Goal: Transaction & Acquisition: Purchase product/service

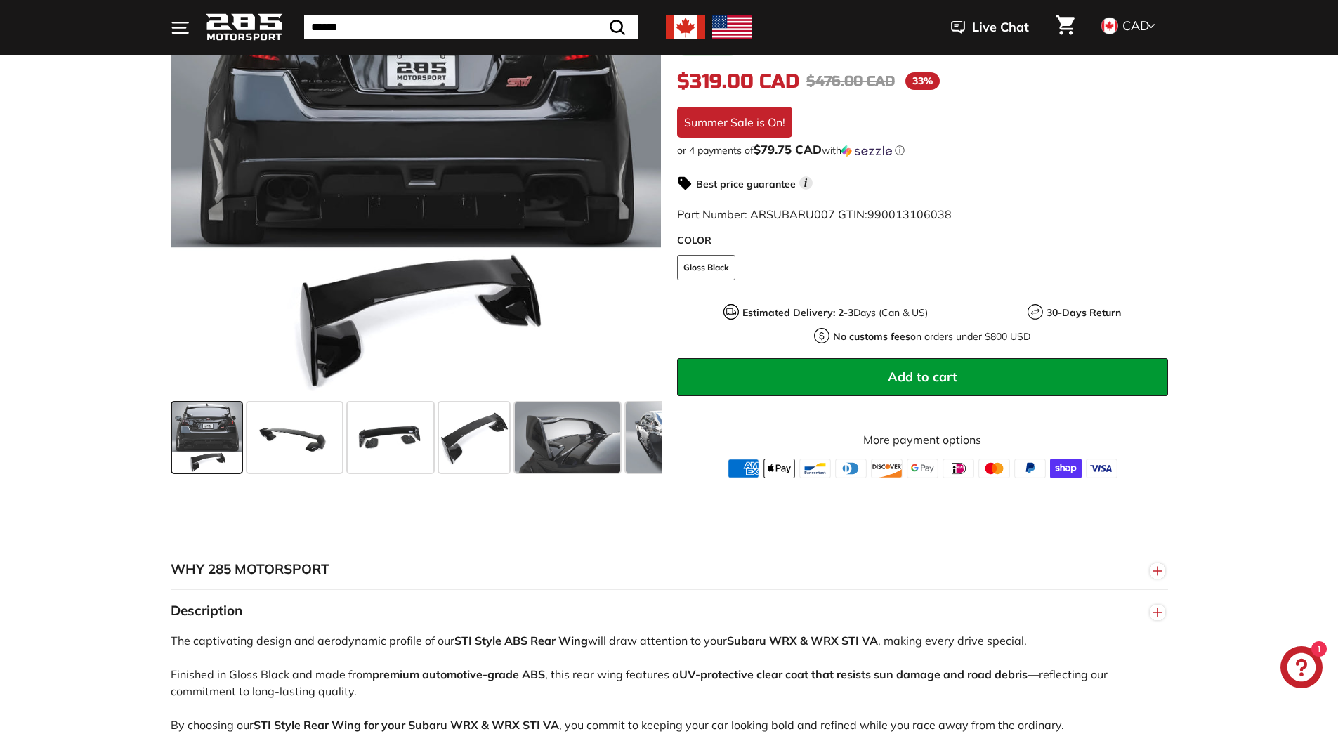
scroll to position [351, 0]
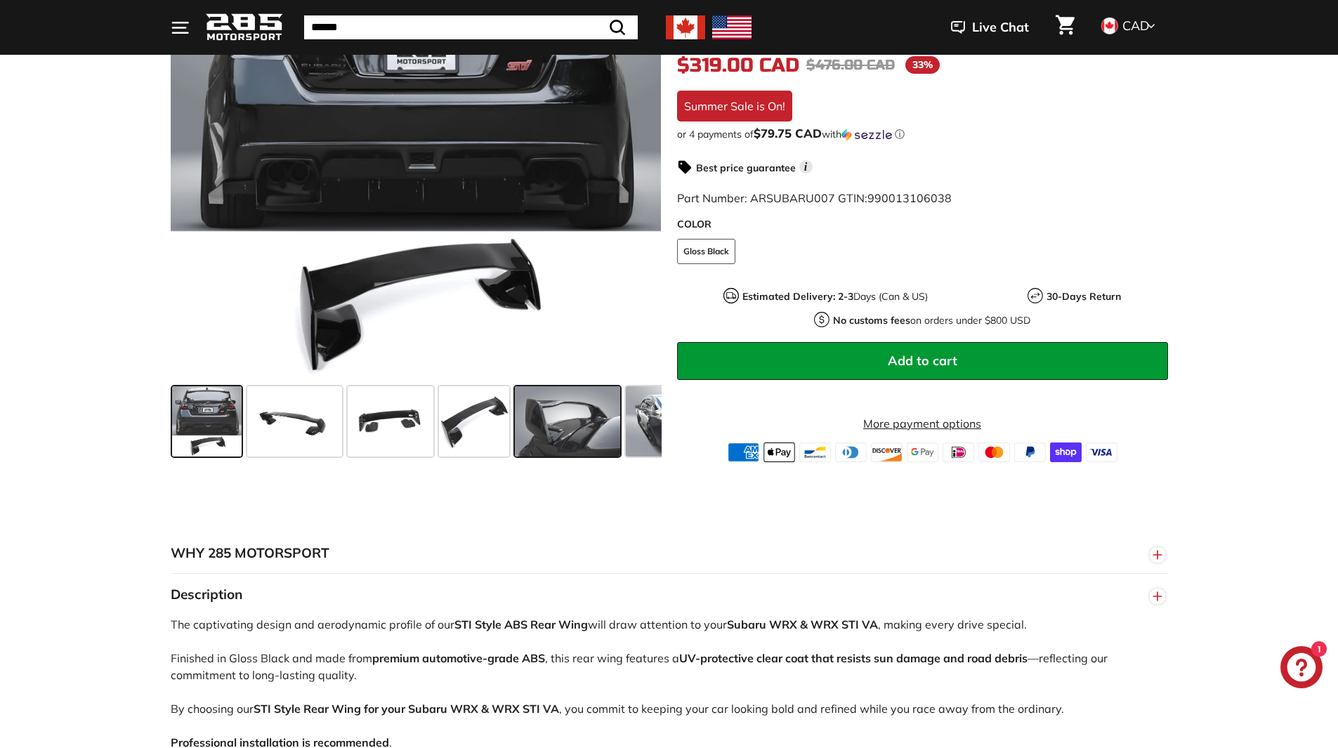
click at [586, 414] on span at bounding box center [567, 421] width 105 height 70
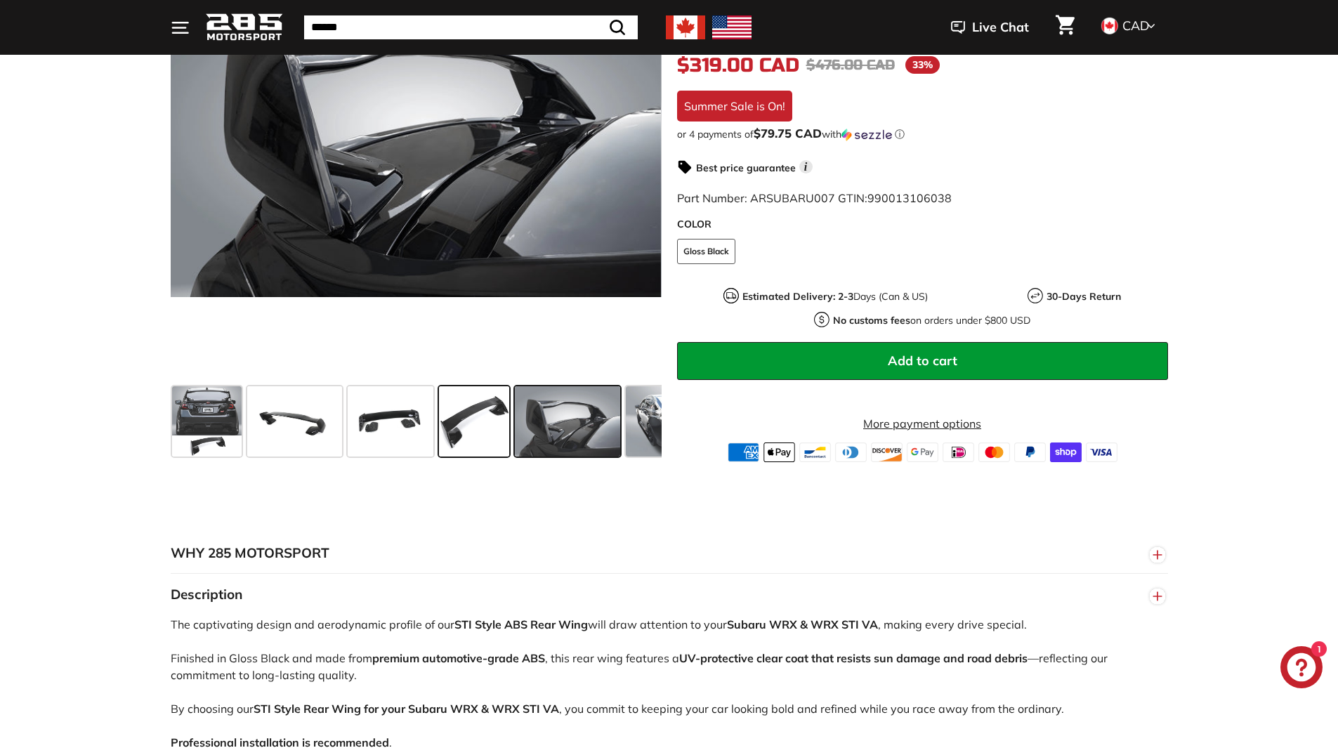
drag, startPoint x: 478, startPoint y: 411, endPoint x: 443, endPoint y: 413, distance: 34.5
click at [477, 411] on span at bounding box center [474, 421] width 70 height 70
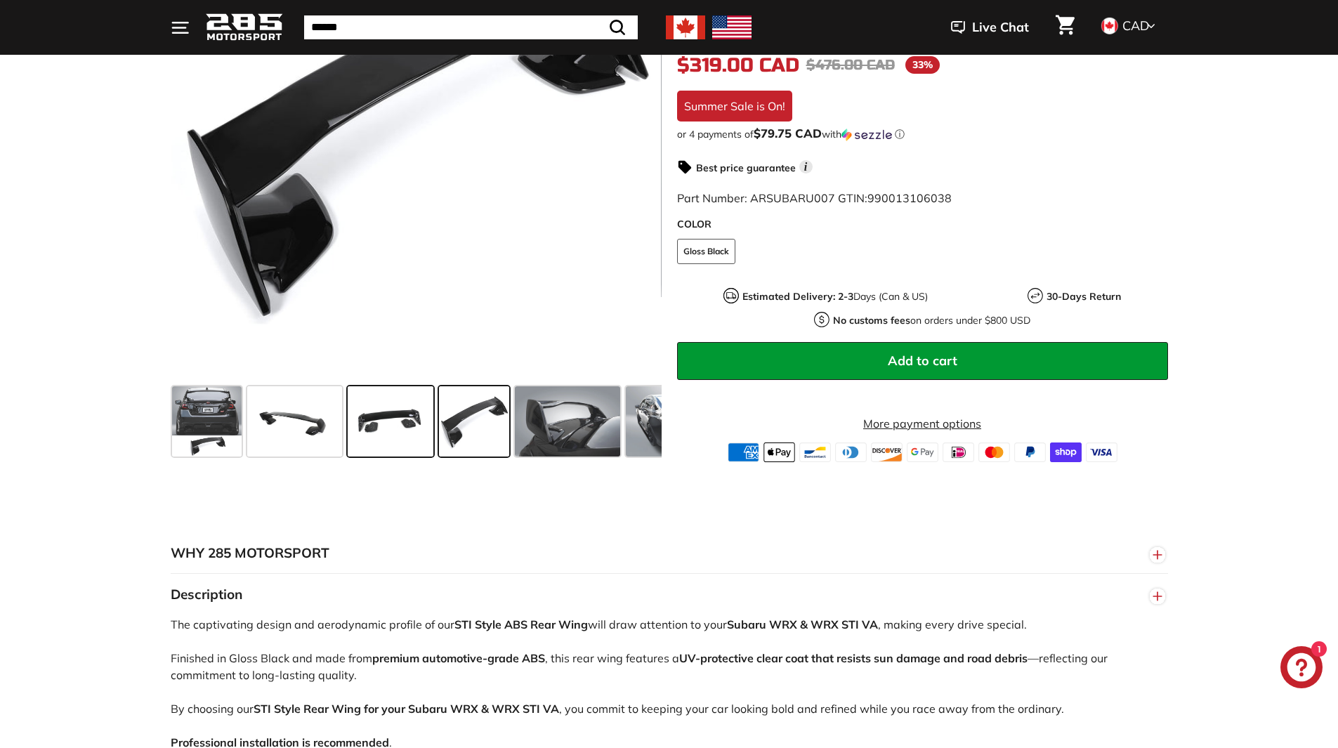
click at [405, 419] on span at bounding box center [391, 421] width 86 height 70
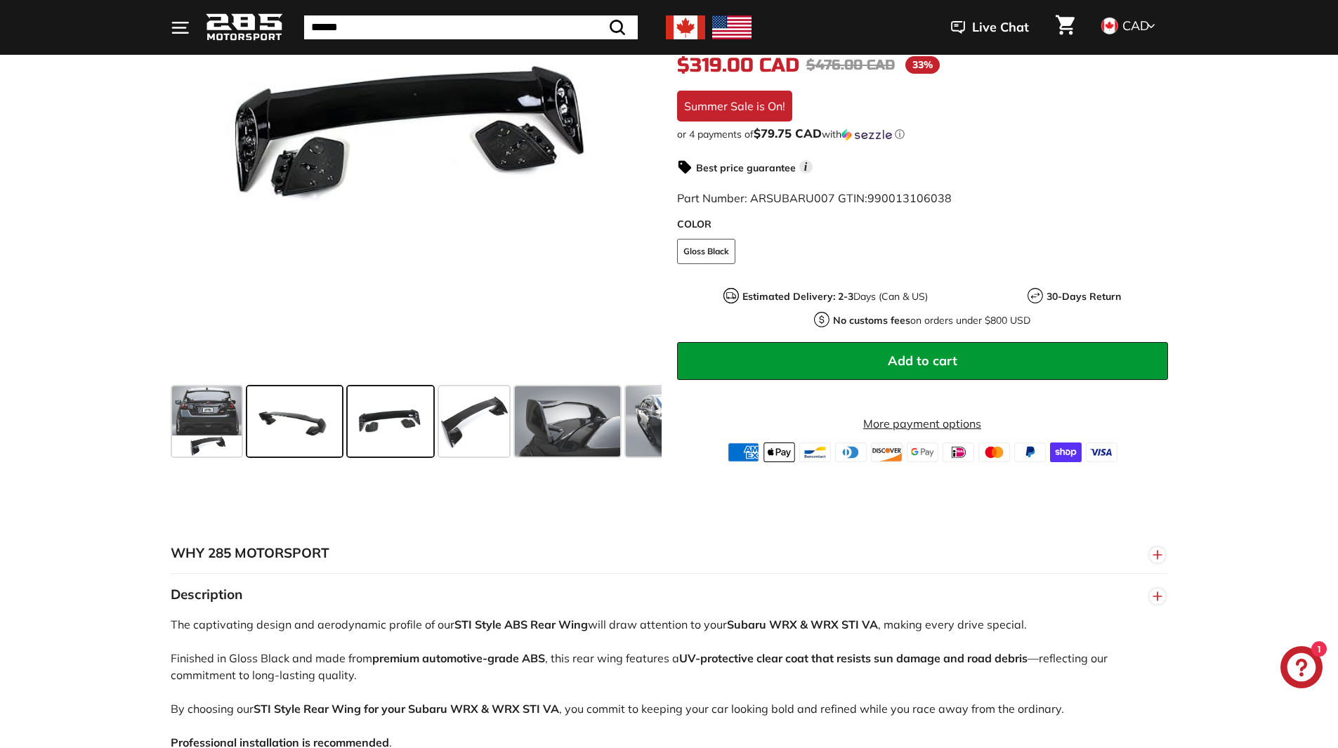
click at [301, 428] on span at bounding box center [294, 421] width 95 height 70
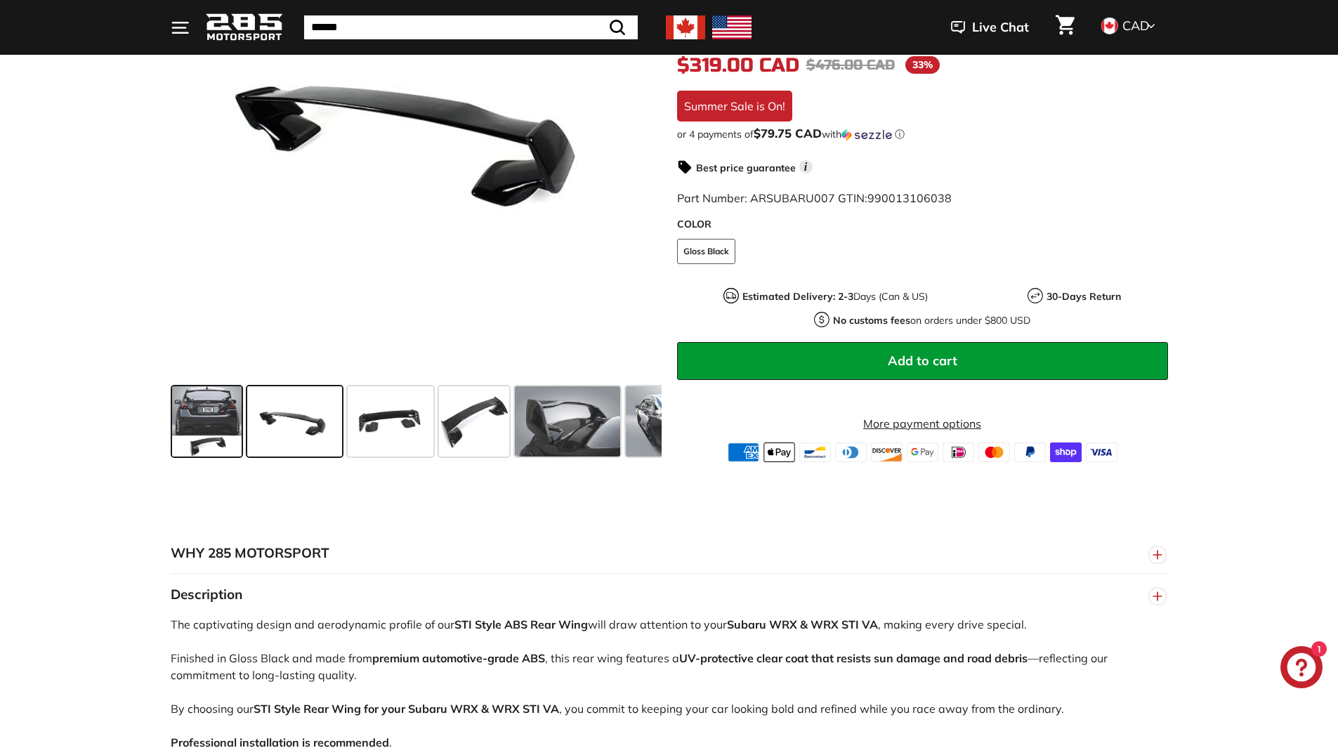
click at [209, 412] on span at bounding box center [207, 421] width 70 height 70
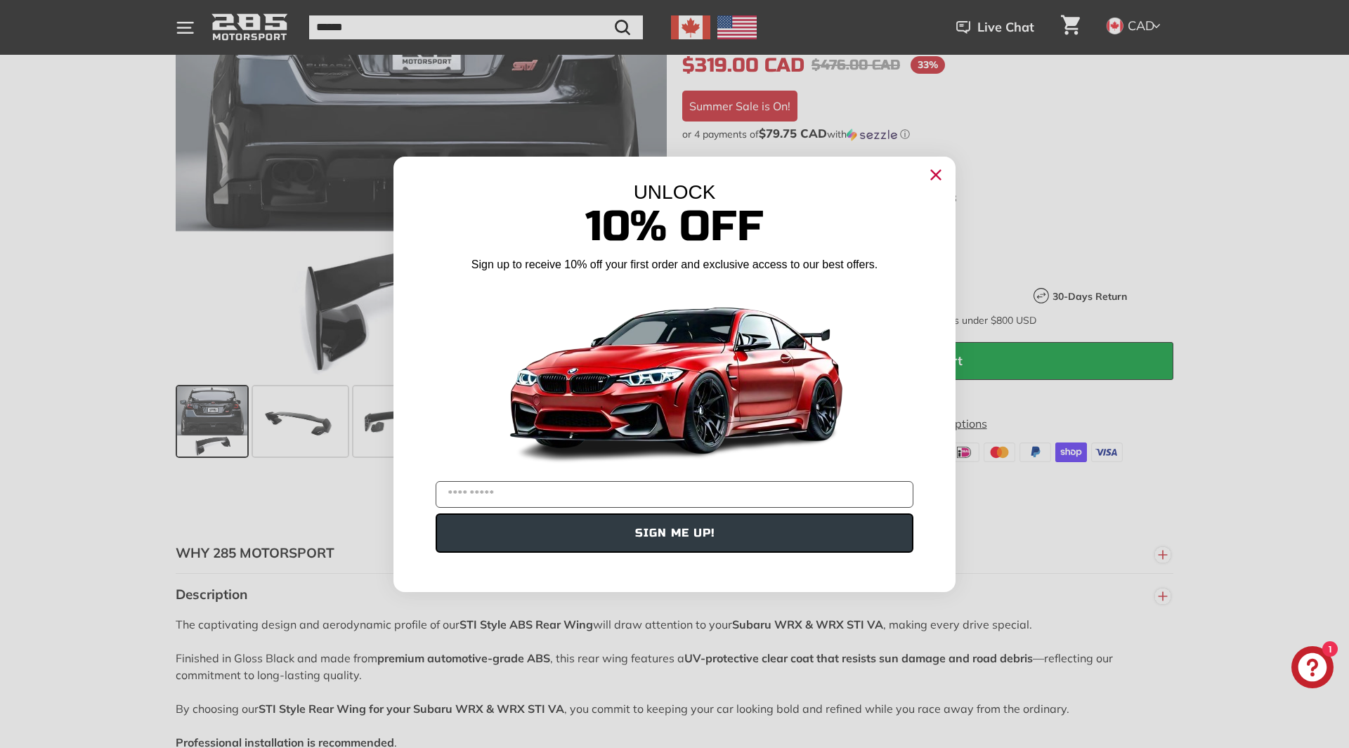
click at [935, 170] on circle "Close dialog" at bounding box center [935, 174] width 21 height 21
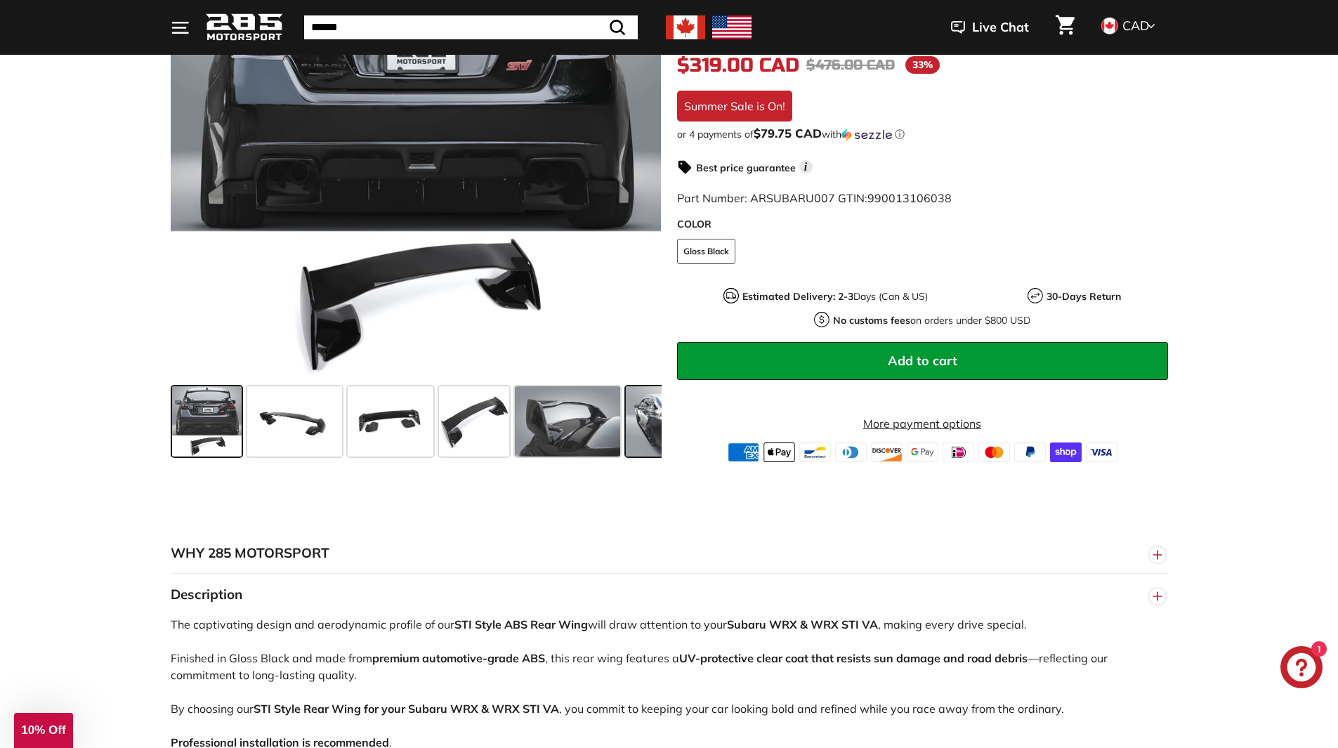
click at [651, 404] on span at bounding box center [678, 421] width 105 height 70
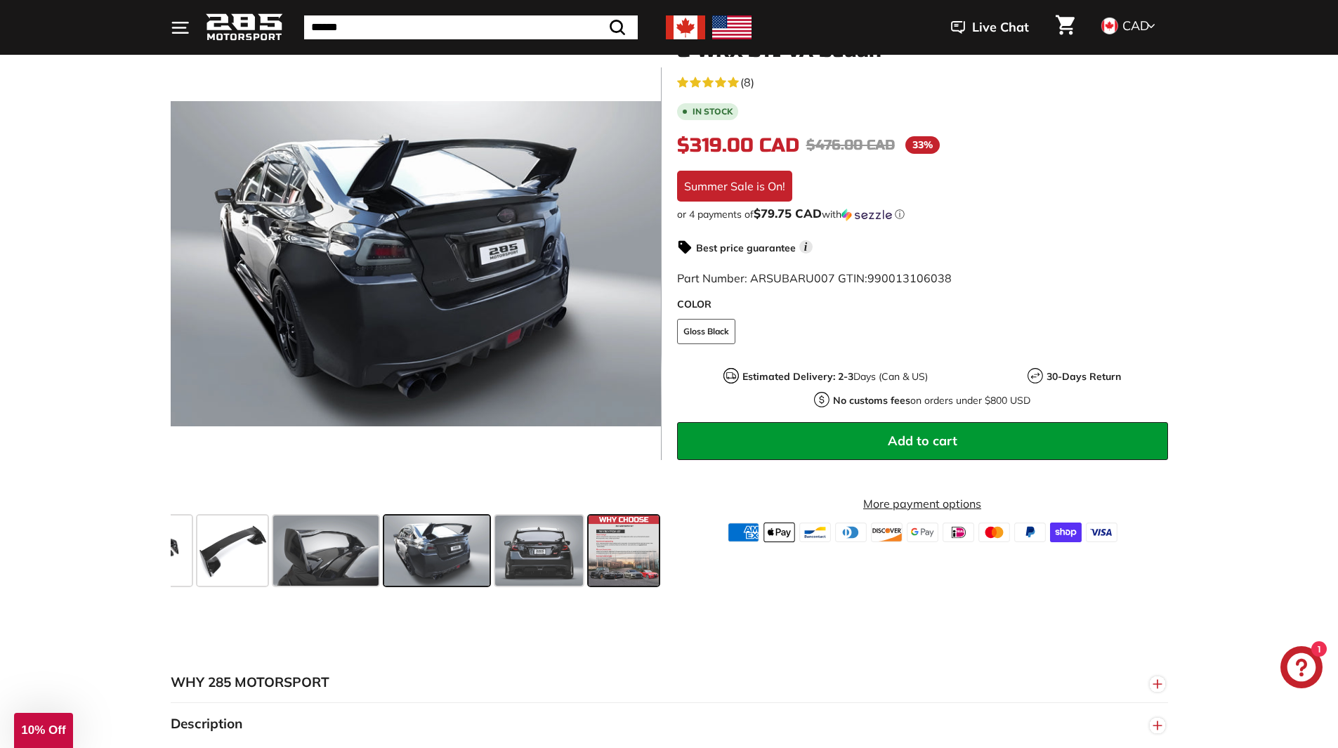
scroll to position [211, 0]
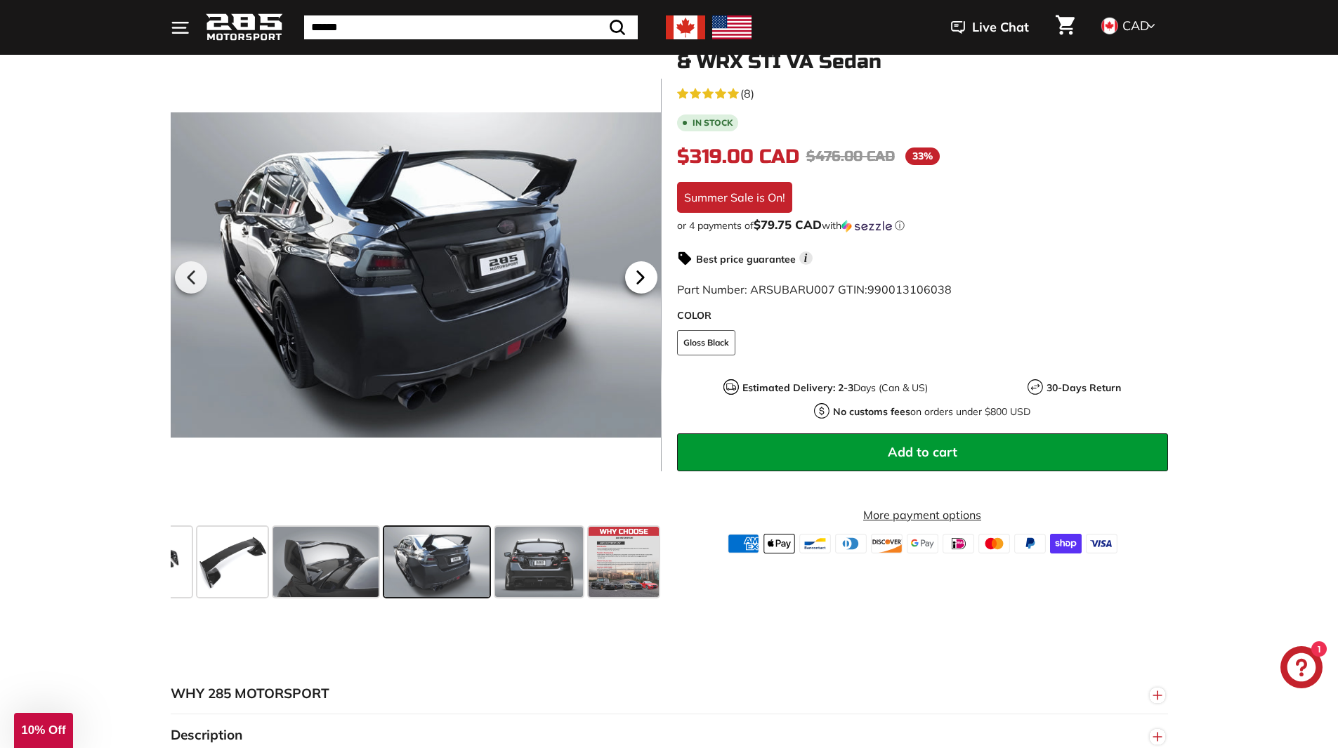
click at [635, 273] on icon at bounding box center [640, 277] width 32 height 32
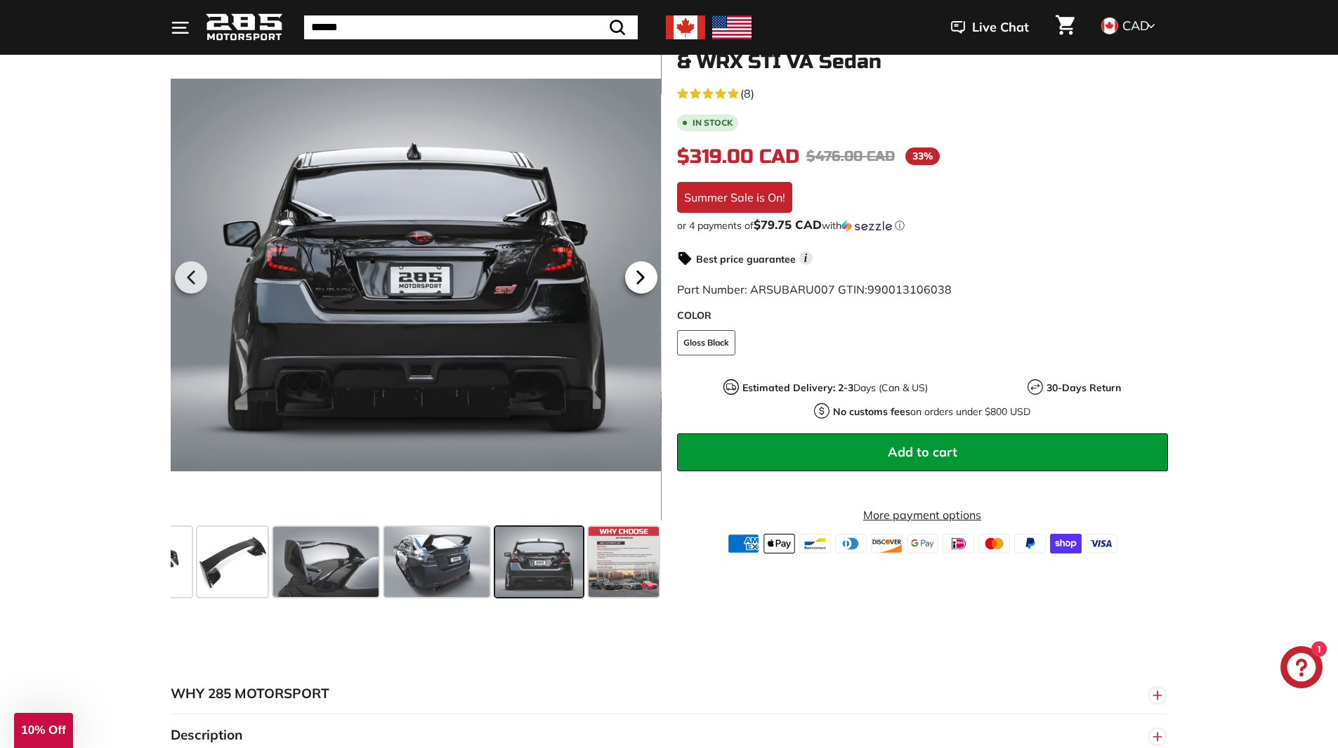
click at [635, 273] on icon at bounding box center [640, 277] width 32 height 32
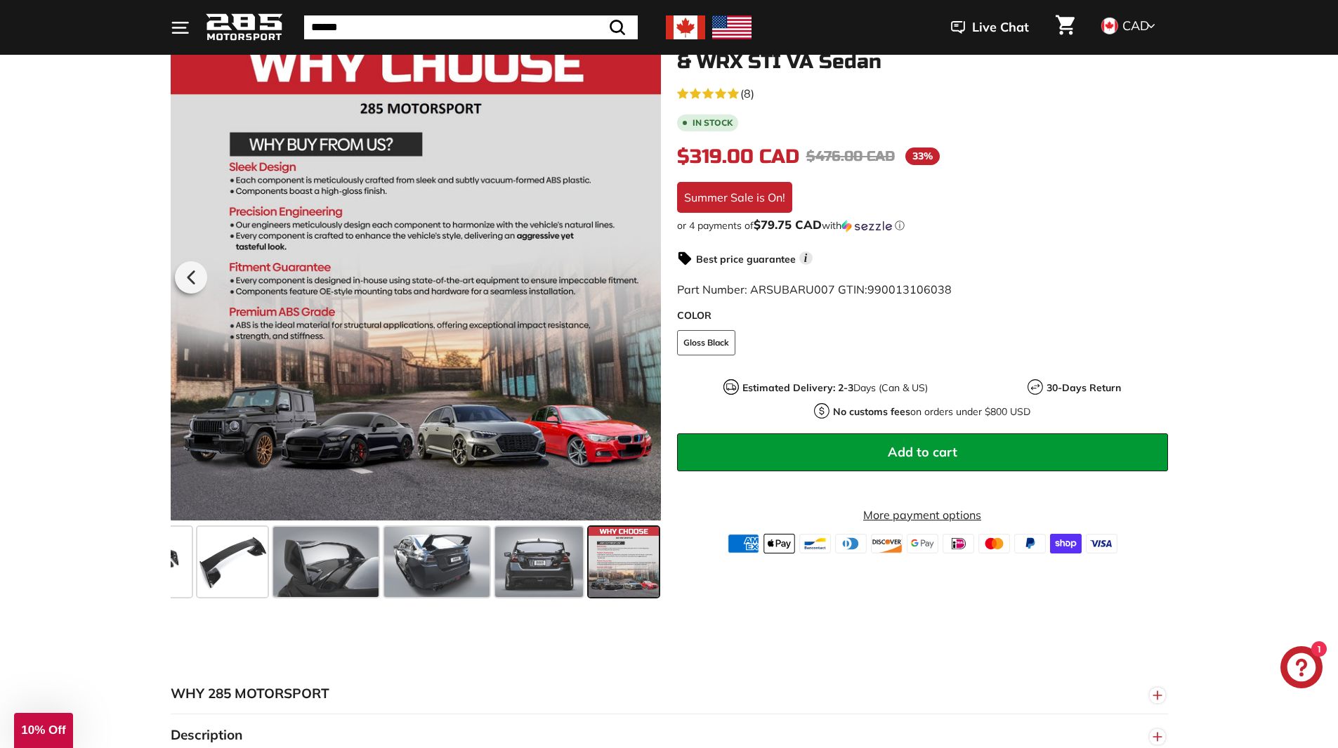
click at [635, 273] on div at bounding box center [415, 275] width 491 height 492
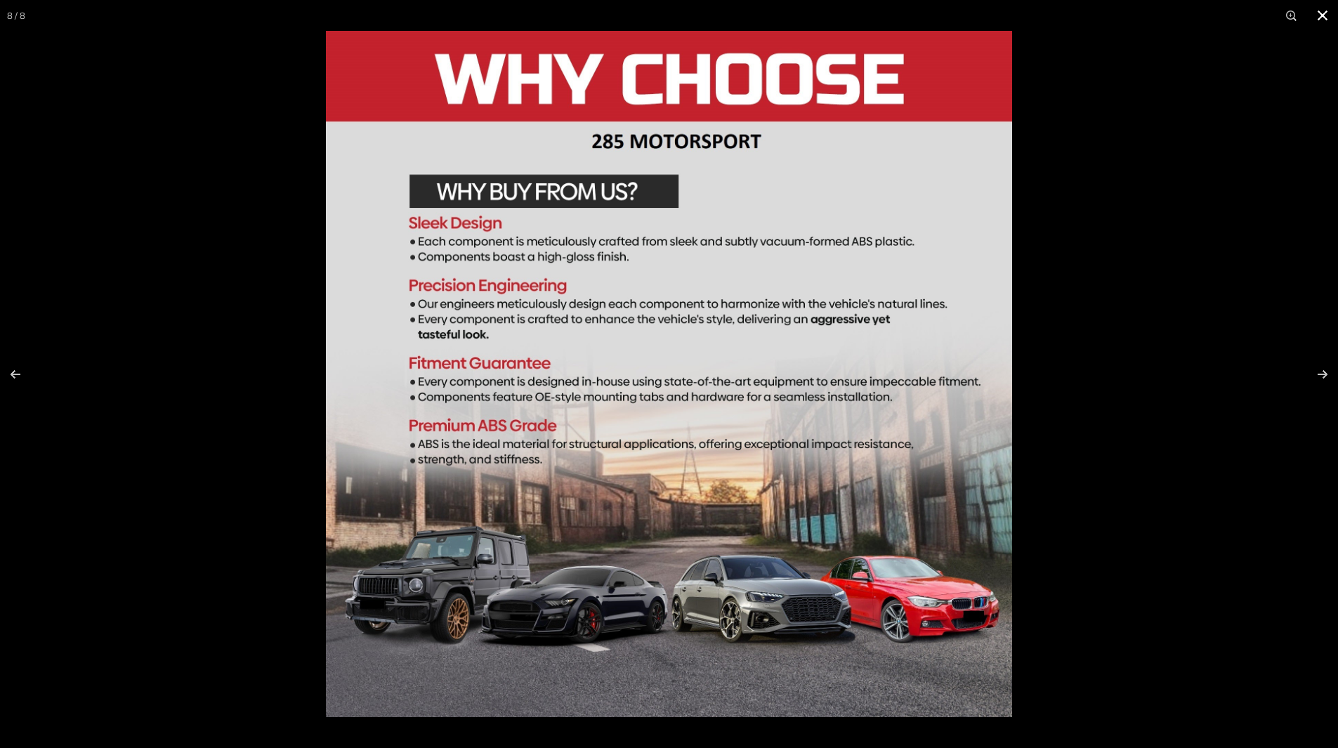
click at [1316, 14] on button at bounding box center [1322, 15] width 31 height 31
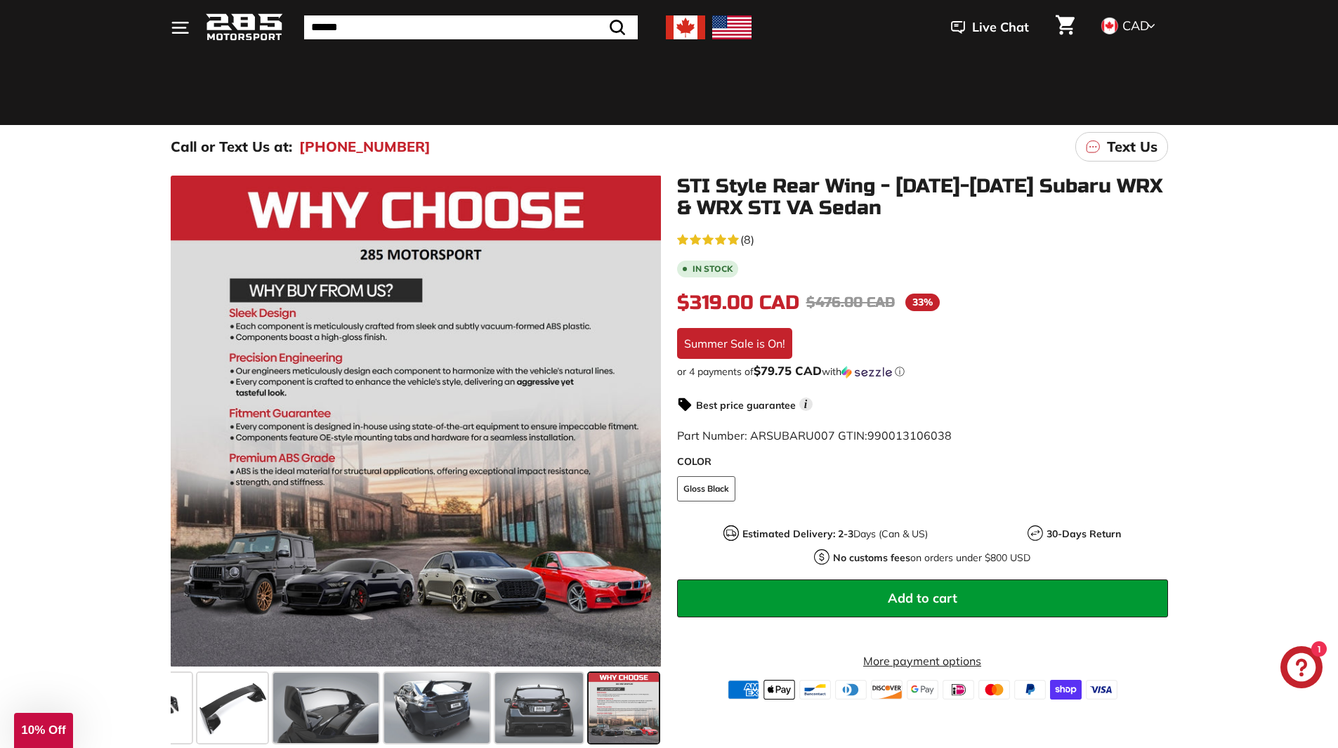
scroll to position [0, 0]
